Goal: Navigation & Orientation: Find specific page/section

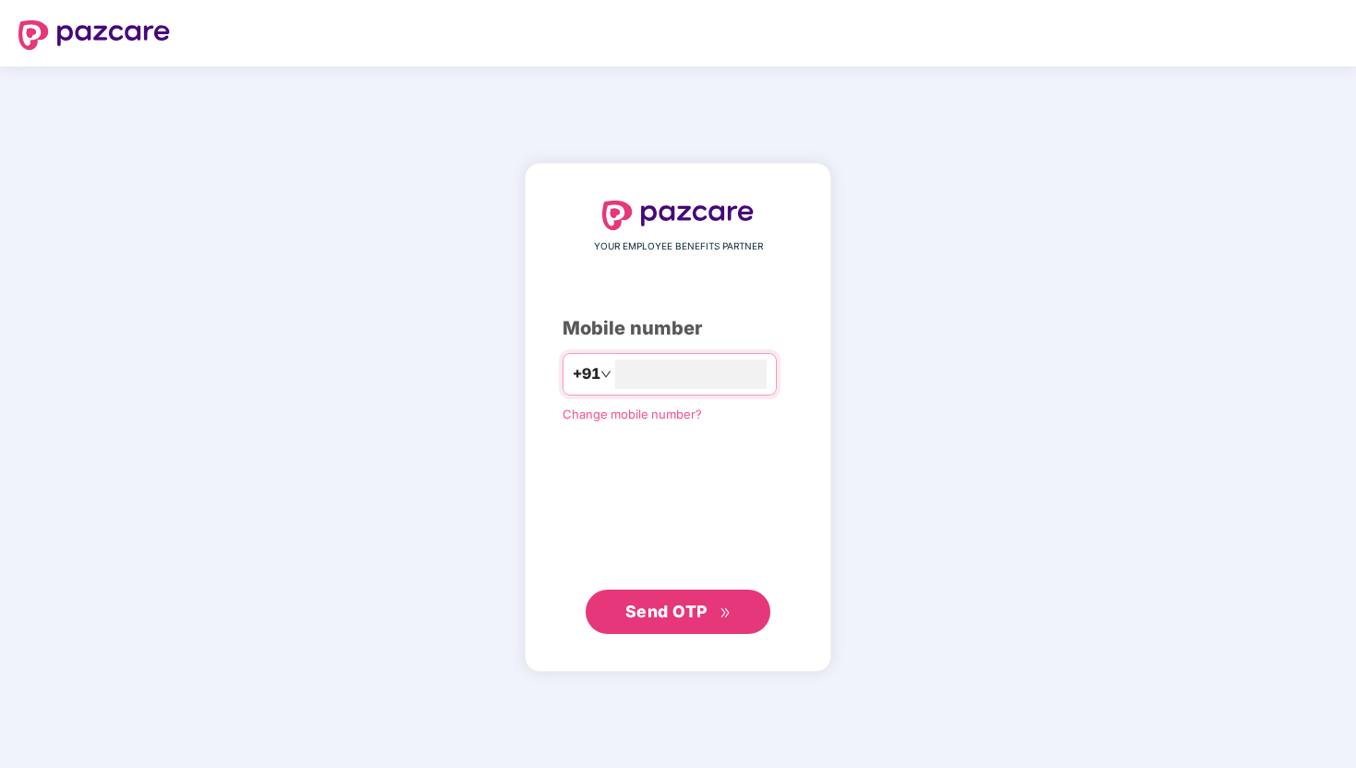
type input "**********"
click at [615, 625] on button "Send OTP" at bounding box center [678, 611] width 185 height 44
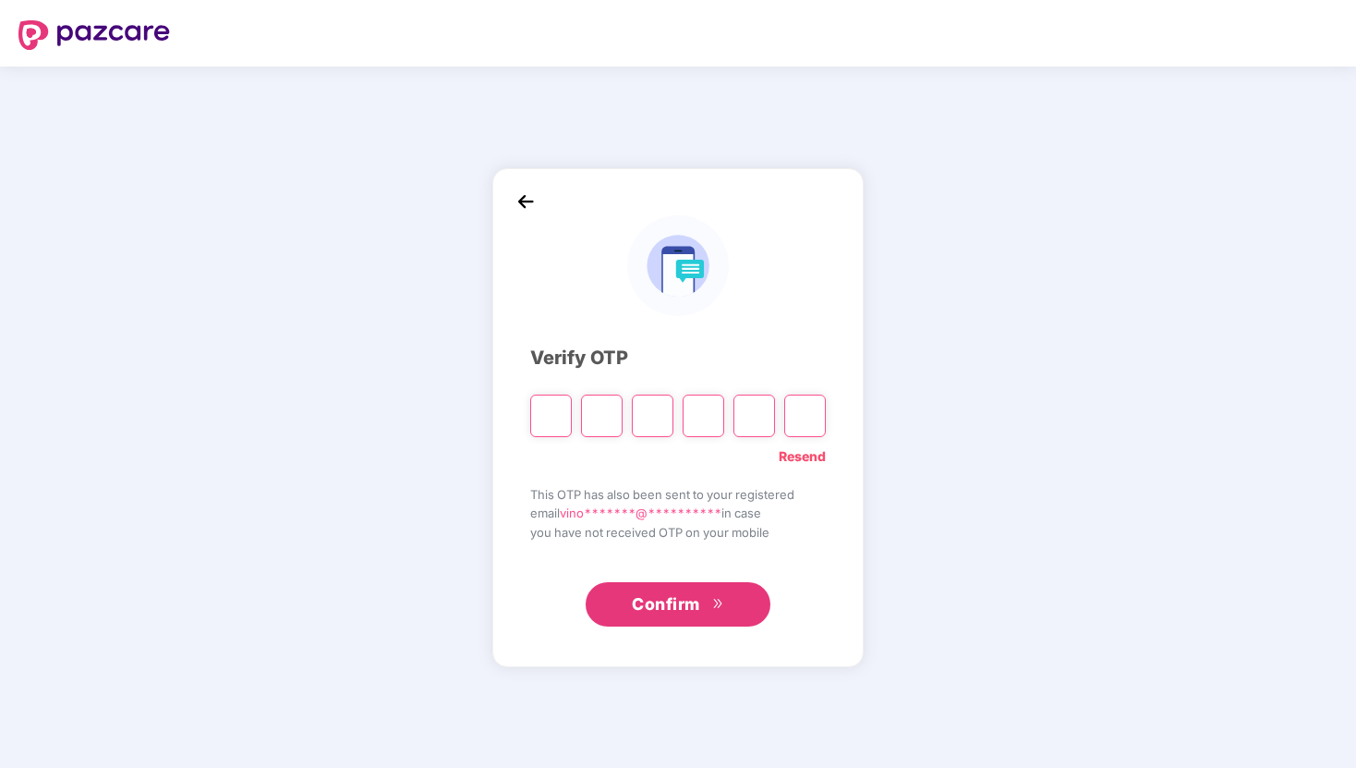
type input "*"
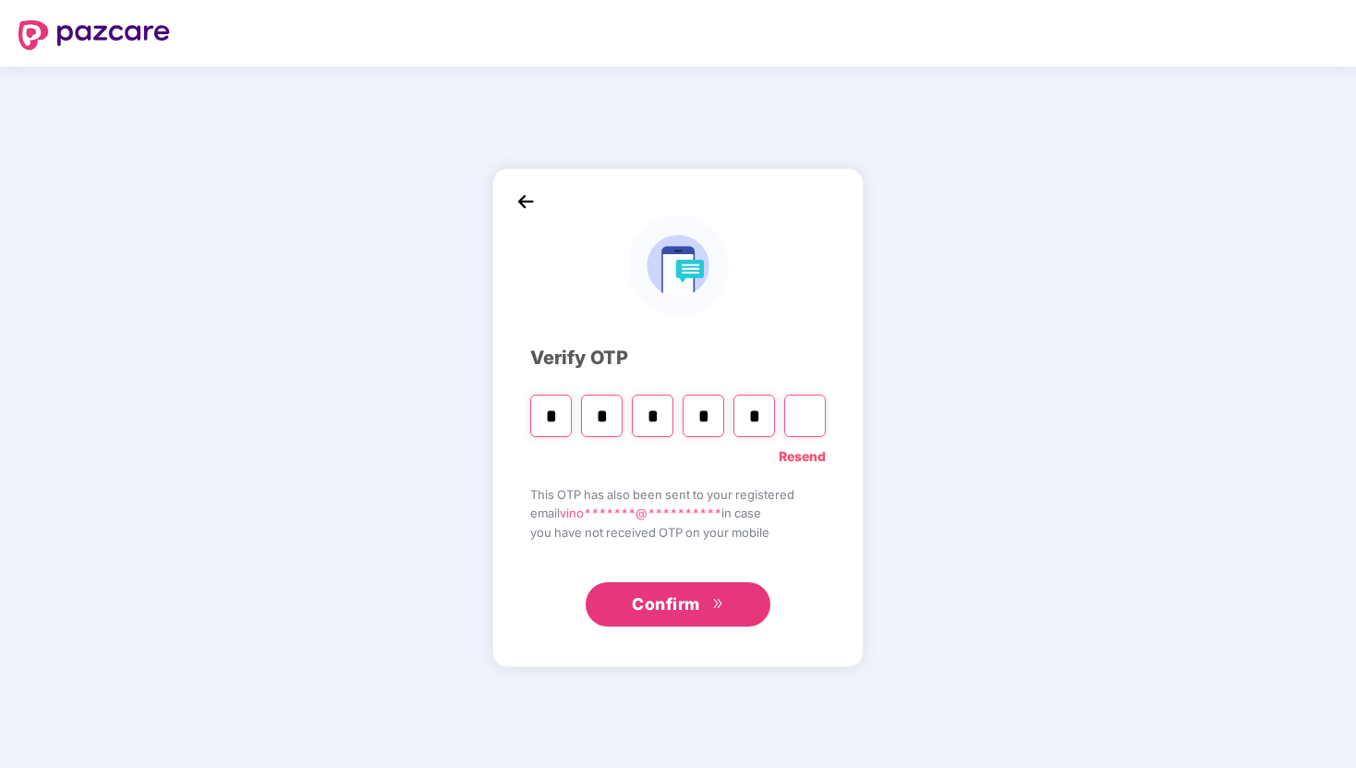
type input "*"
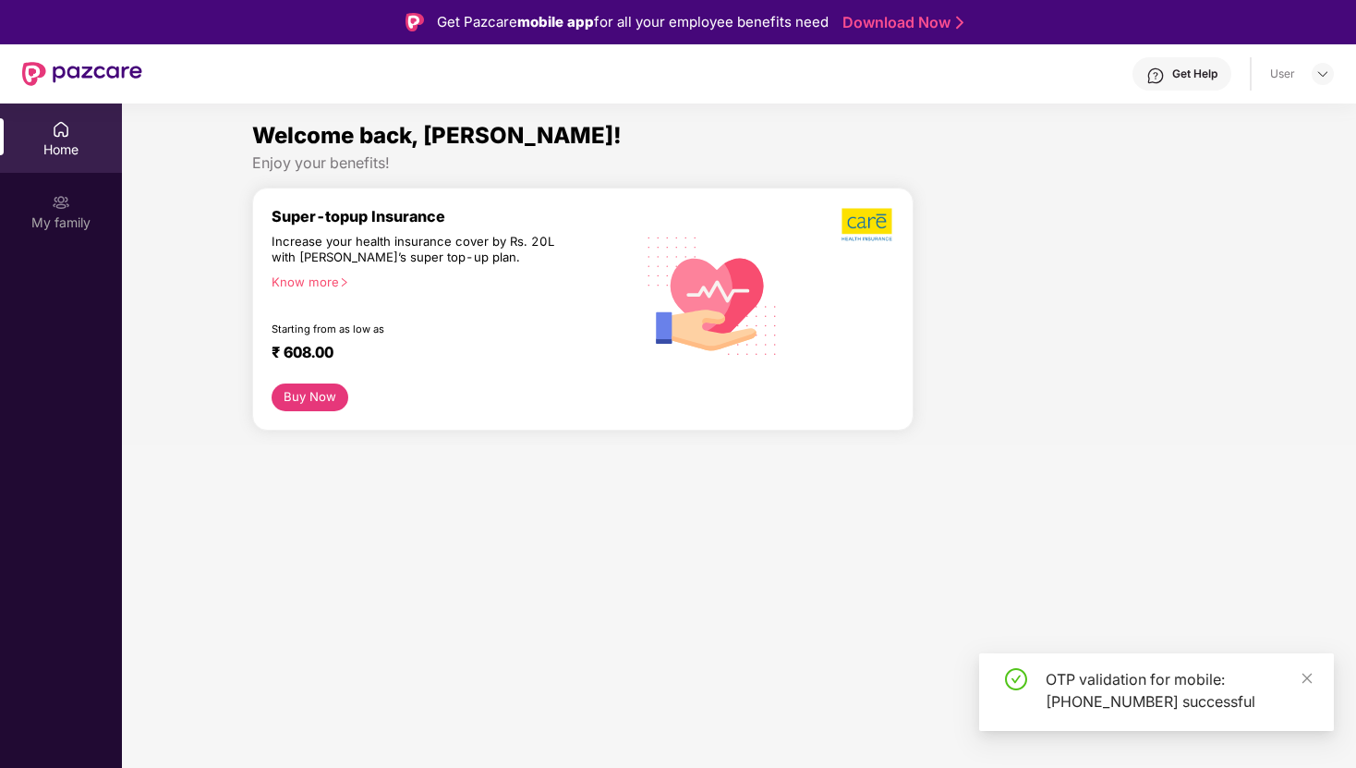
click at [571, 554] on section "Welcome back, [PERSON_NAME]! Enjoy your benefits! Super-topup Insurance Increas…" at bounding box center [739, 487] width 1234 height 768
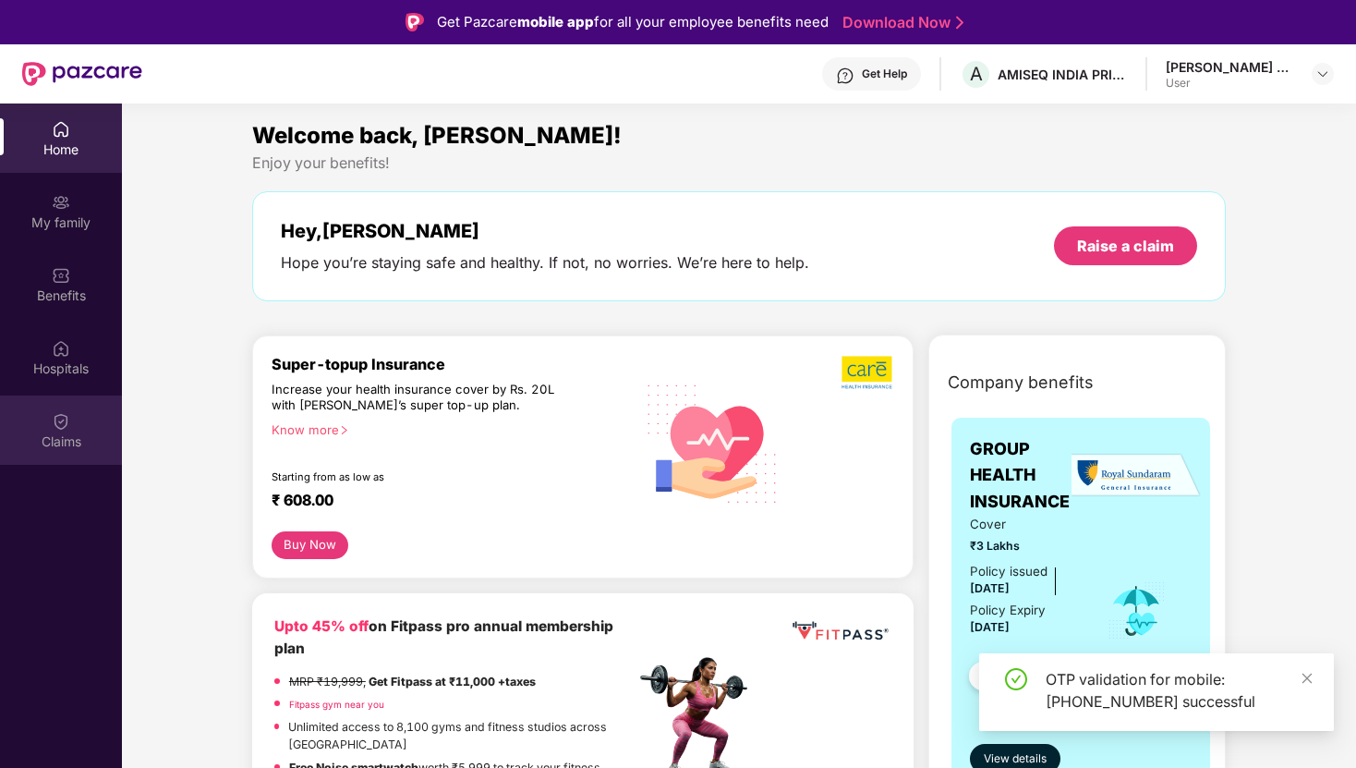
click at [40, 420] on div "Claims" at bounding box center [61, 429] width 122 height 69
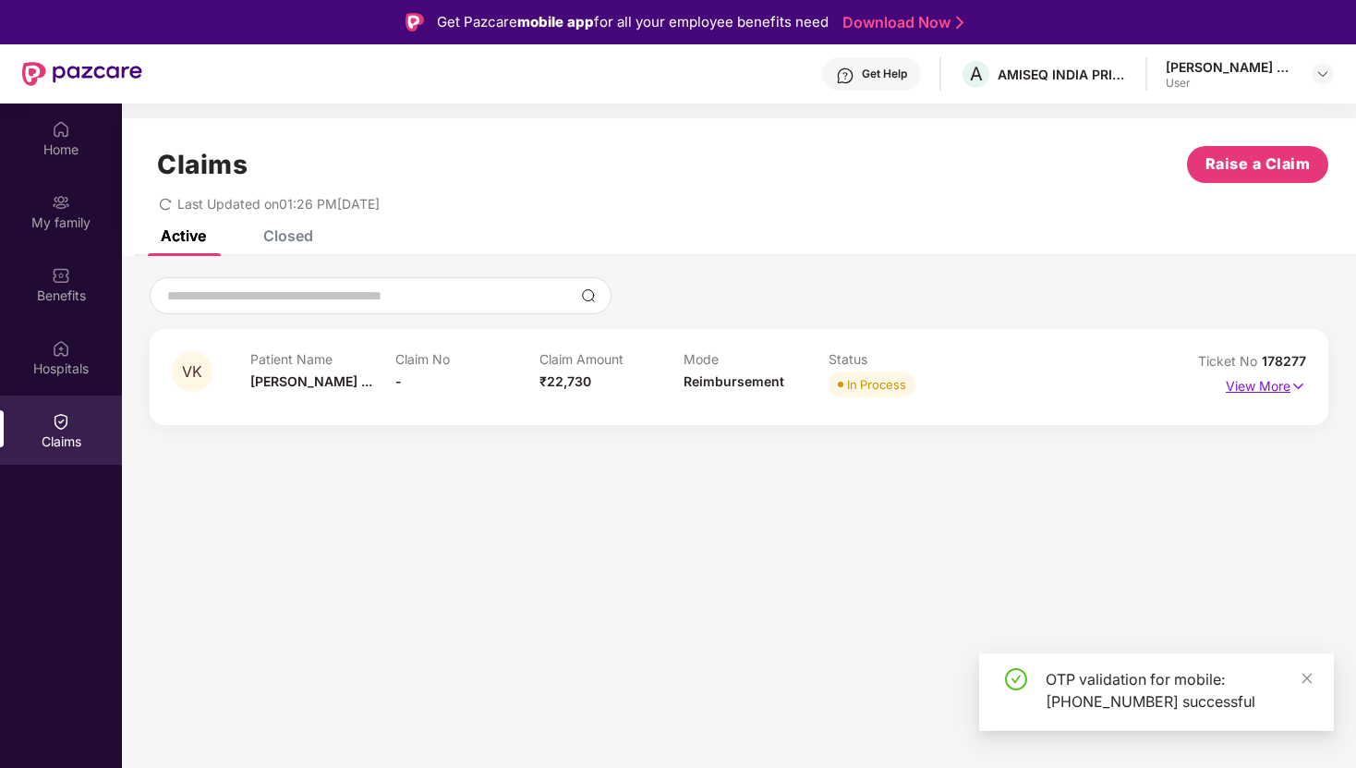
click at [1301, 382] on img at bounding box center [1299, 386] width 16 height 20
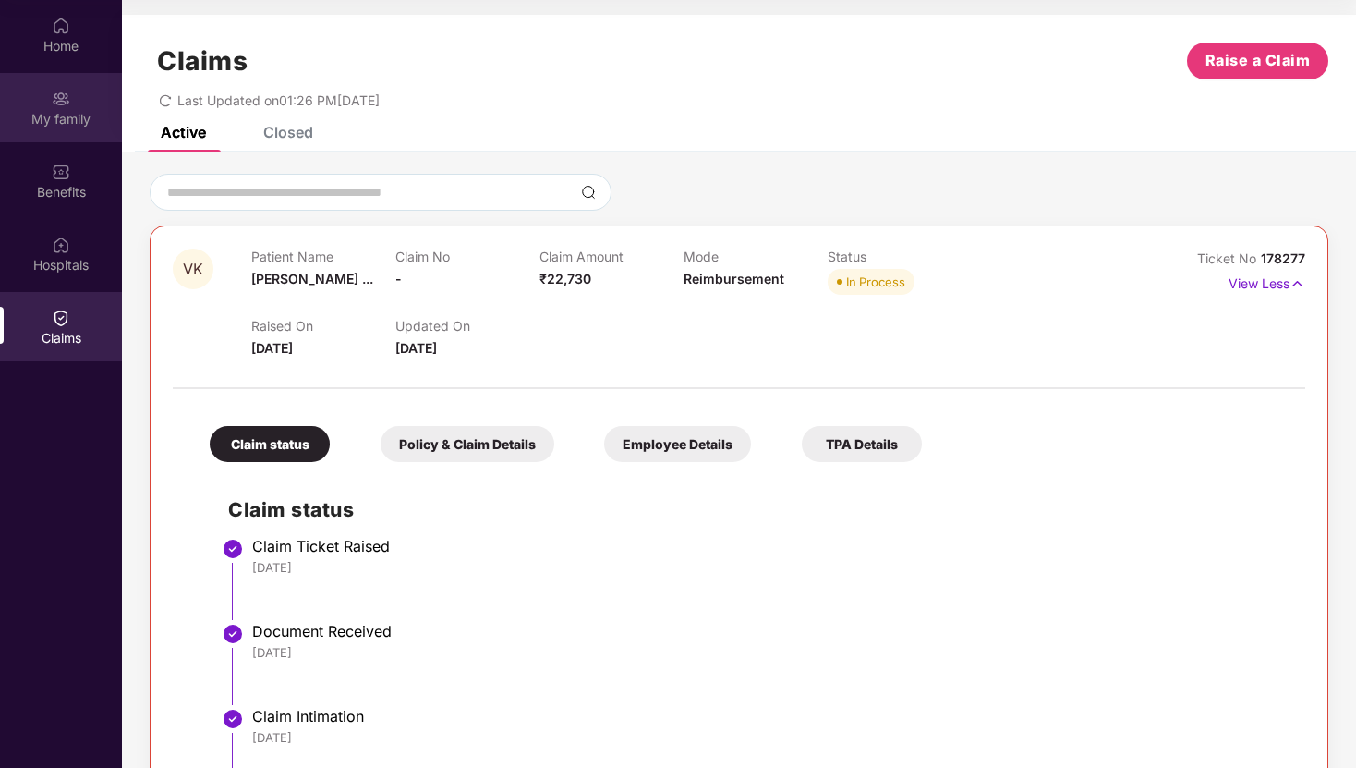
click at [63, 135] on div "My family" at bounding box center [61, 107] width 122 height 69
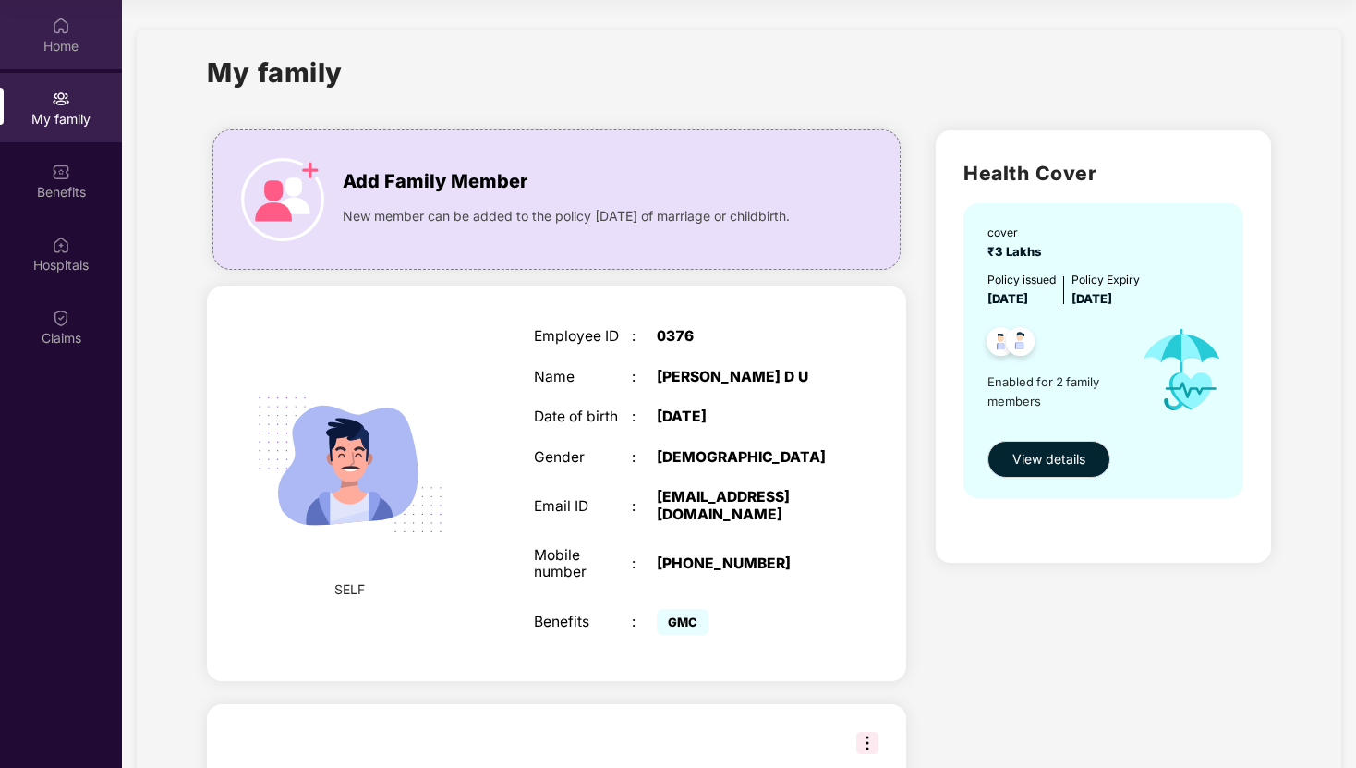
click at [62, 28] on img at bounding box center [61, 26] width 18 height 18
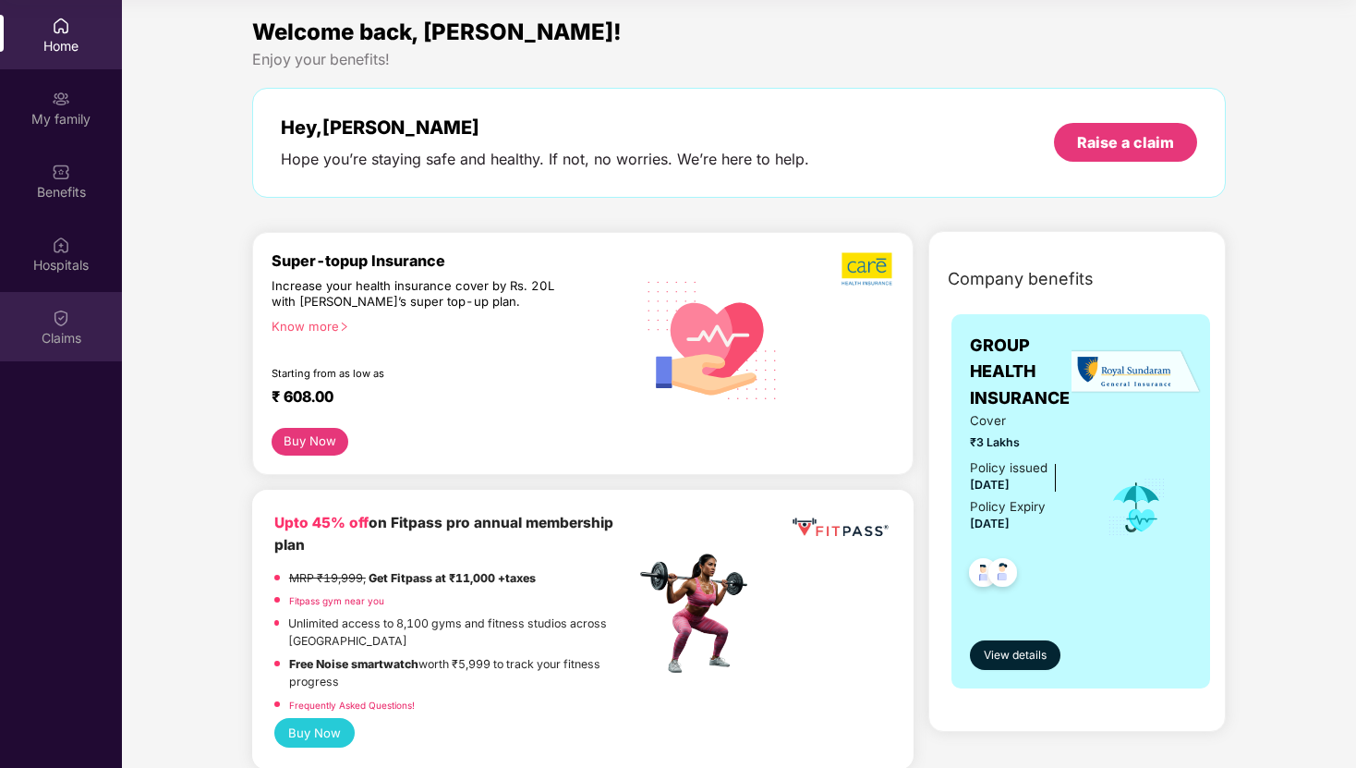
click at [35, 331] on div "Claims" at bounding box center [61, 338] width 122 height 18
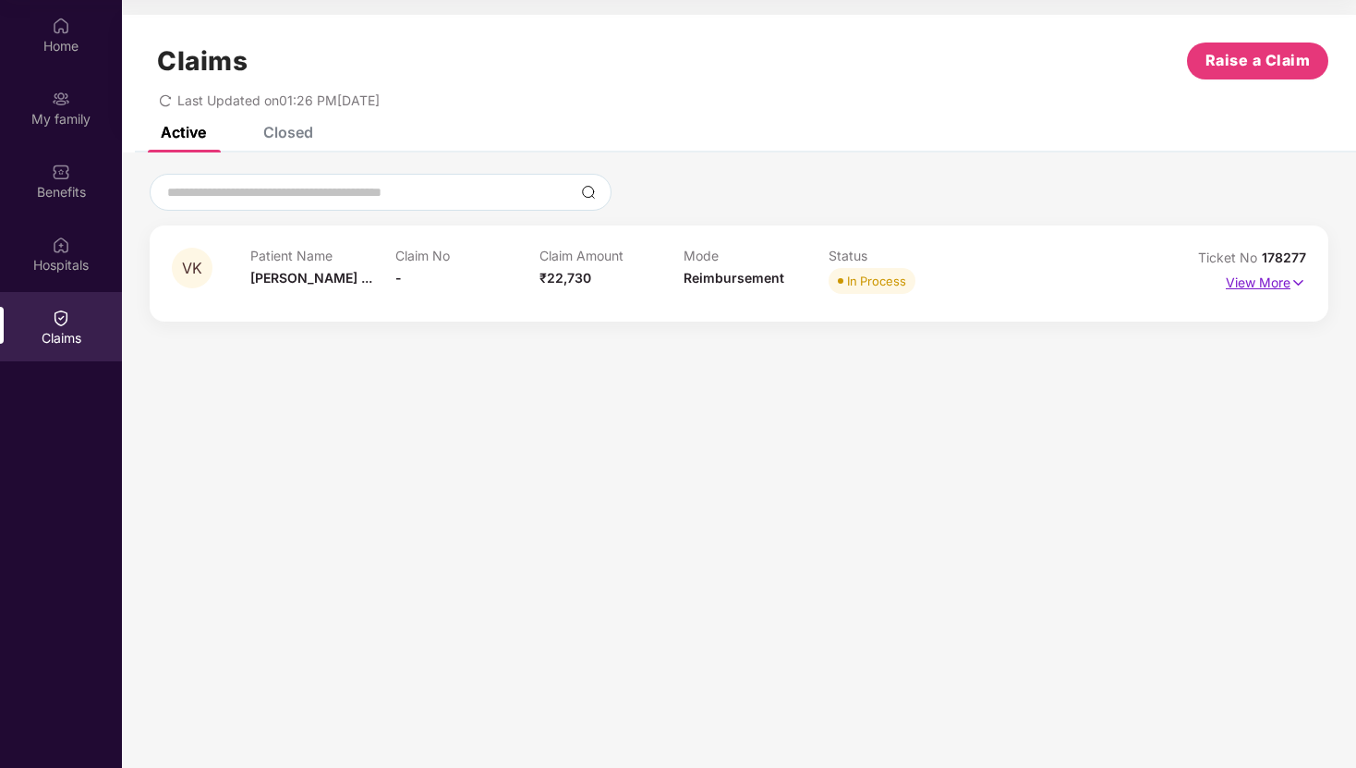
click at [1285, 287] on p "View More" at bounding box center [1266, 280] width 80 height 25
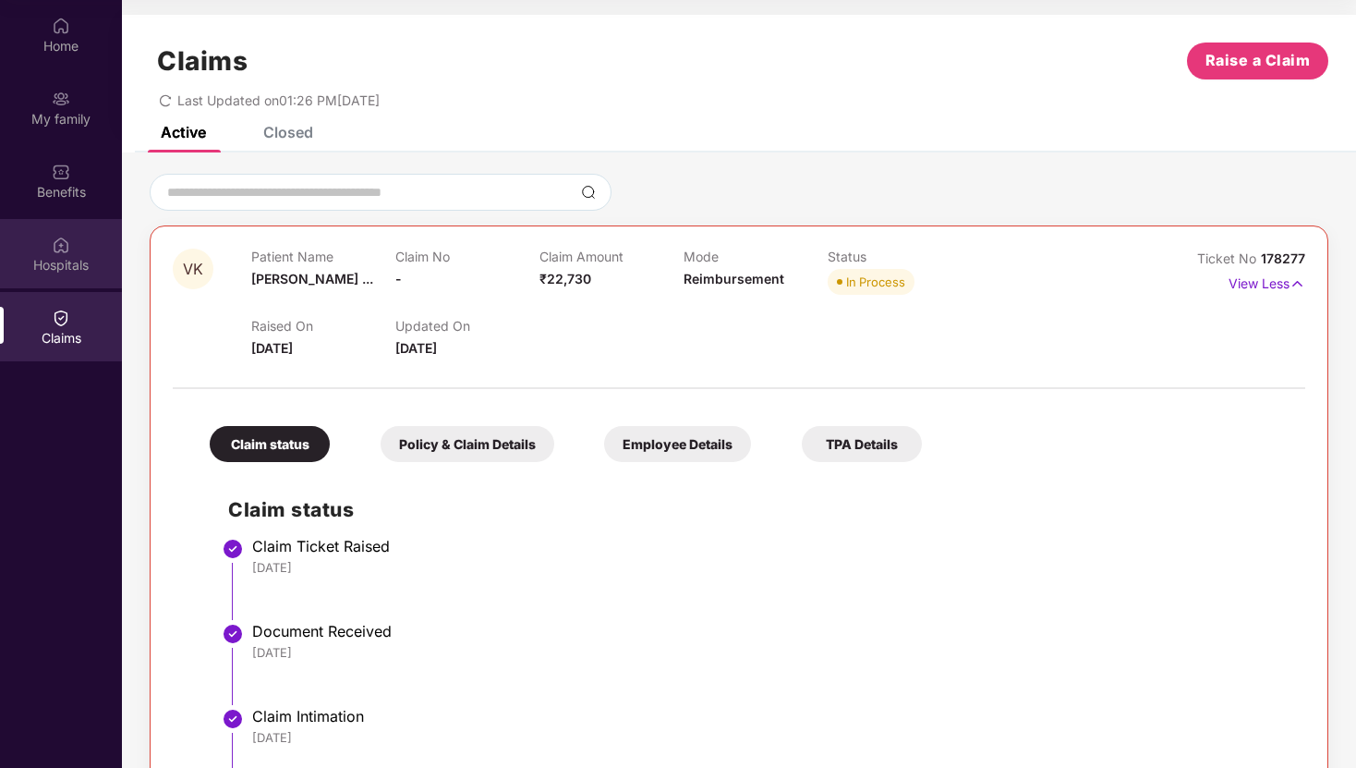
click at [79, 257] on div "Hospitals" at bounding box center [61, 265] width 122 height 18
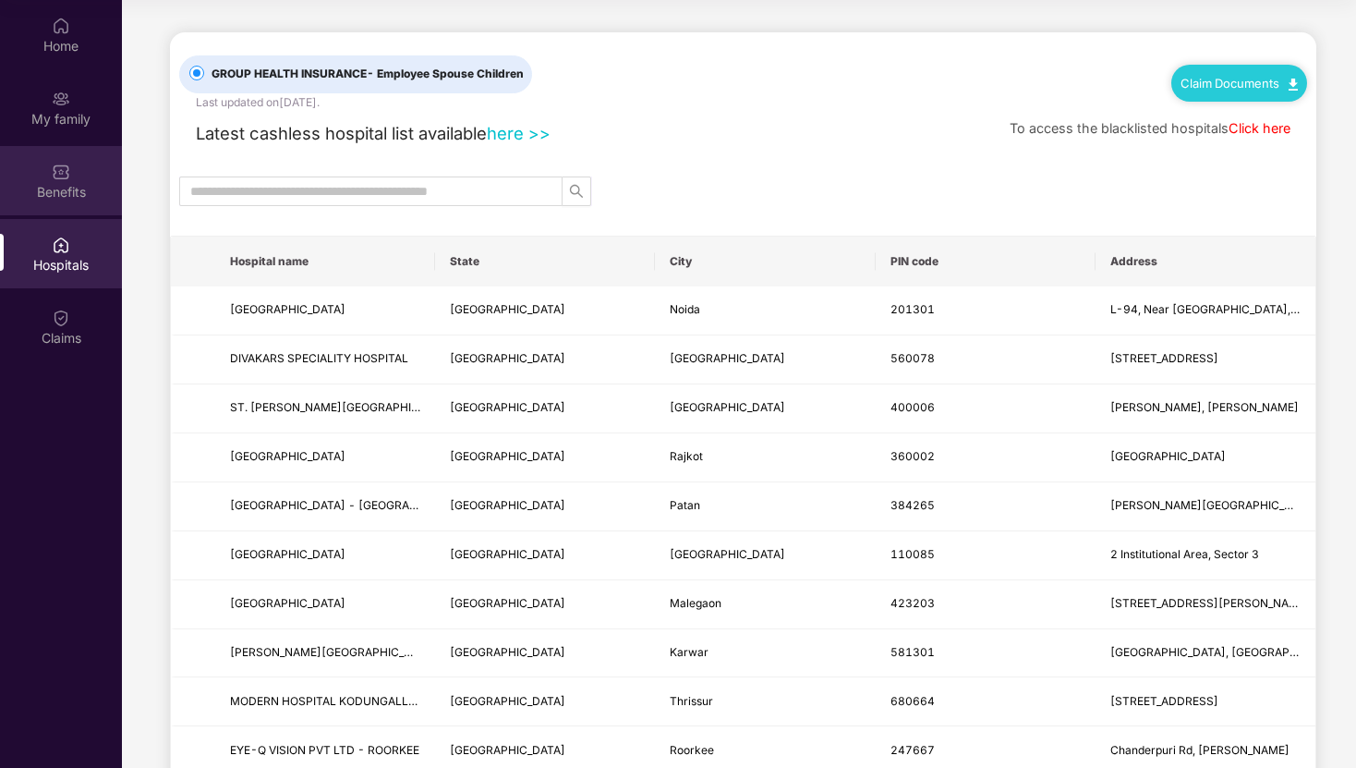
click at [63, 189] on div "Benefits" at bounding box center [61, 192] width 122 height 18
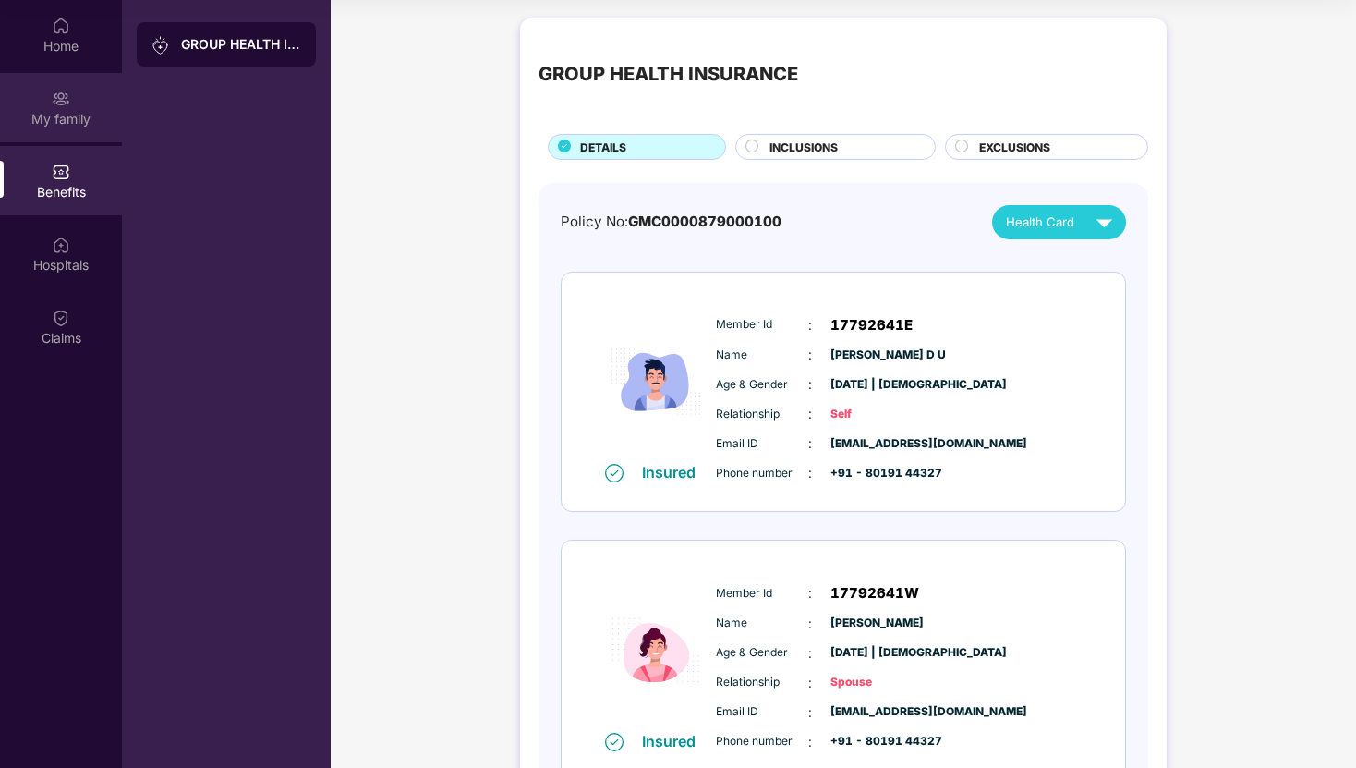
click at [63, 113] on div "My family" at bounding box center [61, 119] width 122 height 18
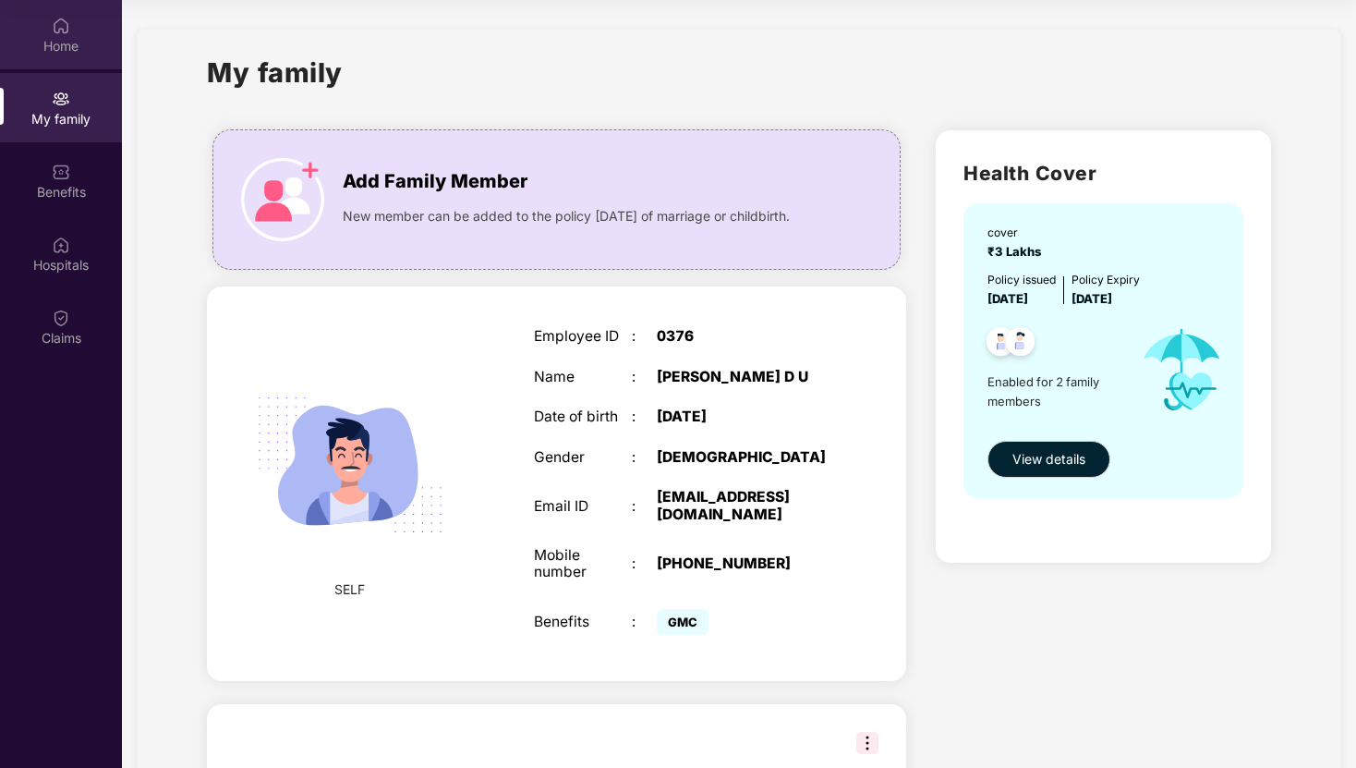
click at [71, 33] on div "Home" at bounding box center [61, 34] width 122 height 69
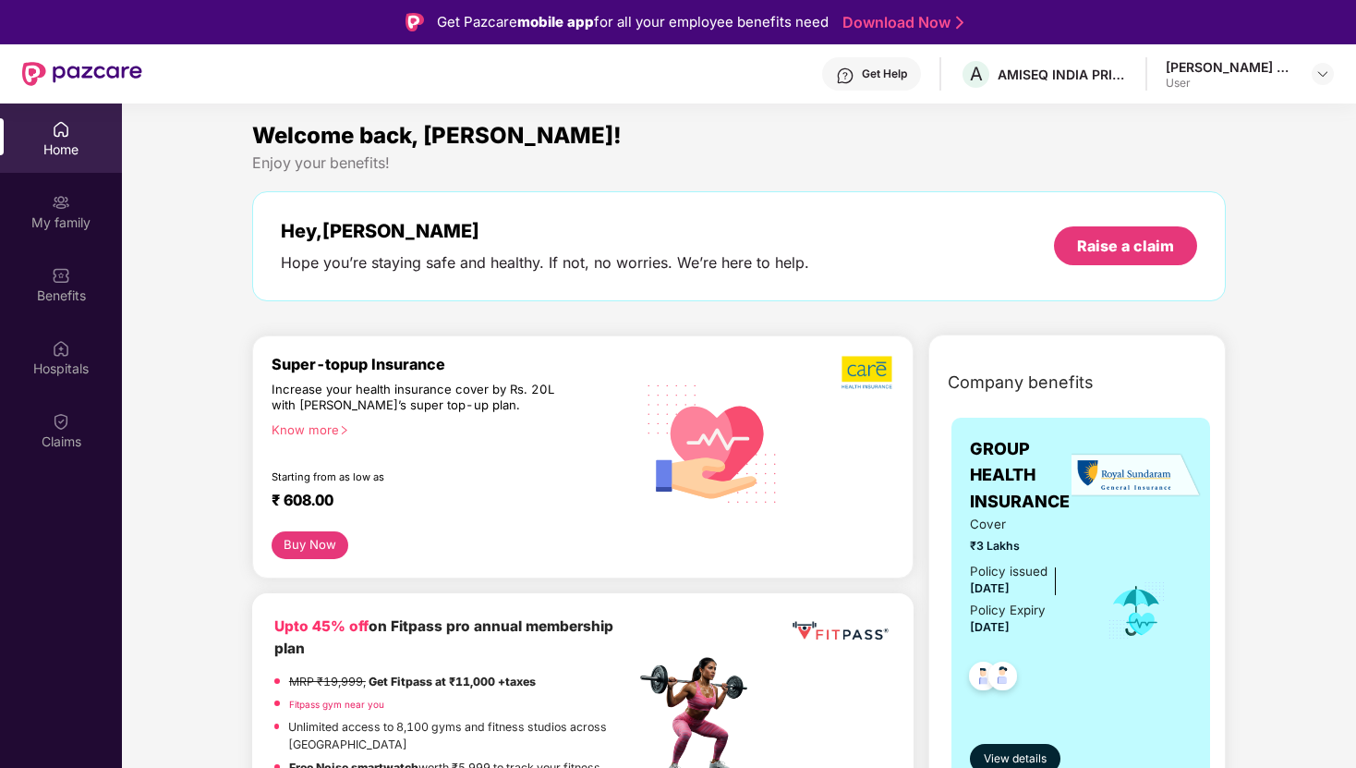
click at [900, 67] on div "Get Help" at bounding box center [884, 74] width 45 height 15
click at [1113, 153] on div "Enjoy your benefits!" at bounding box center [739, 162] width 974 height 19
